Goal: Task Accomplishment & Management: Manage account settings

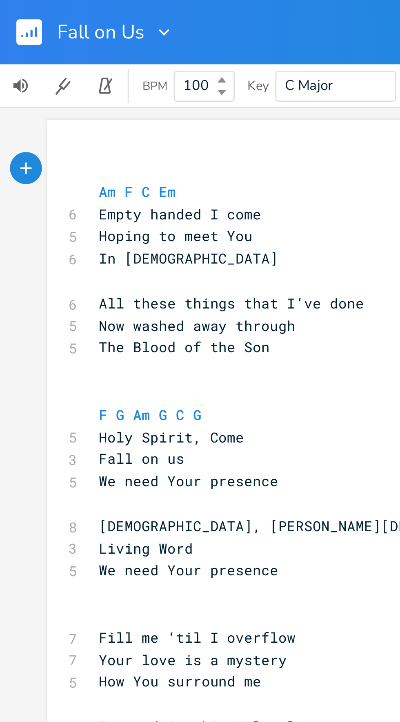
click at [12, 12] on icon "button" at bounding box center [12, 12] width 1 height 3
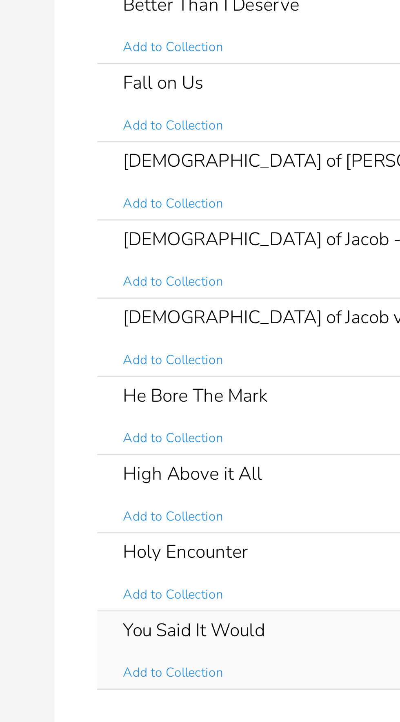
click at [188, 374] on div "You Said It Would Add to Collection" at bounding box center [212, 384] width 177 height 29
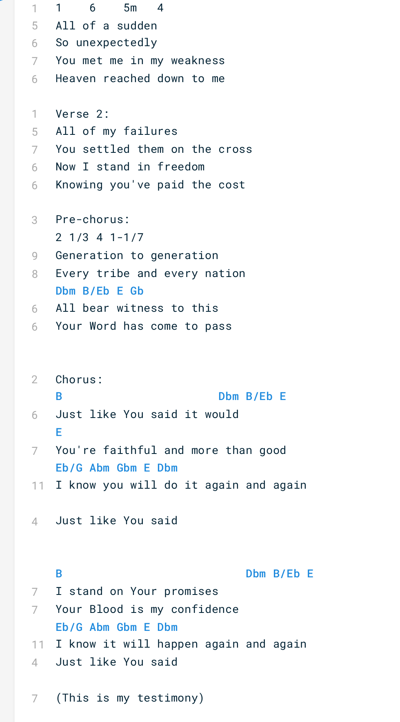
scroll to position [24, 0]
